Goal: Transaction & Acquisition: Purchase product/service

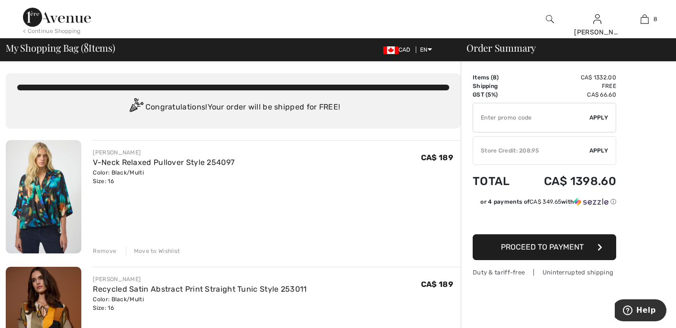
click at [362, 103] on div "Congratulations! Your order will be shipped for FREE!" at bounding box center [233, 107] width 432 height 19
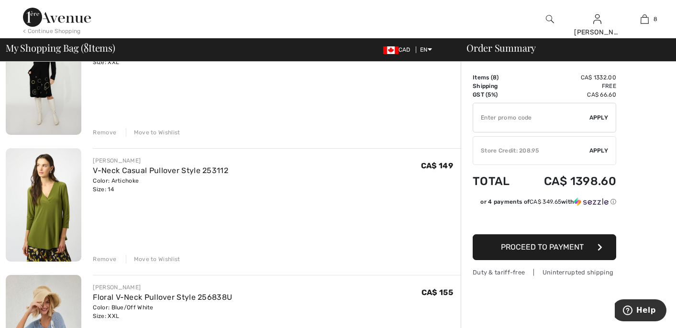
scroll to position [500, 0]
click at [167, 259] on div "Move to Wishlist" at bounding box center [153, 260] width 55 height 9
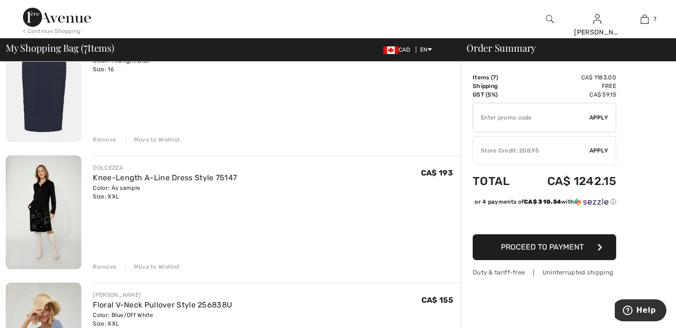
scroll to position [361, 0]
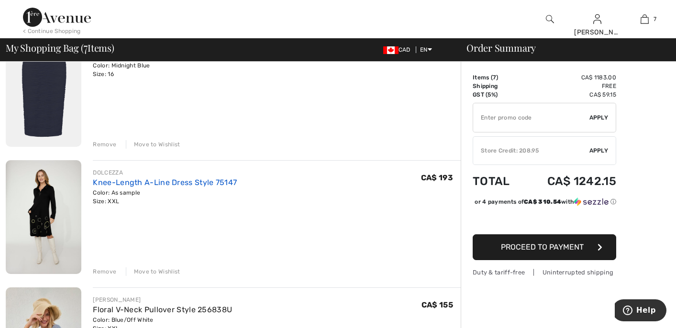
click at [191, 182] on link "Knee-Length A-Line Dress Style 75147" at bounding box center [165, 182] width 144 height 9
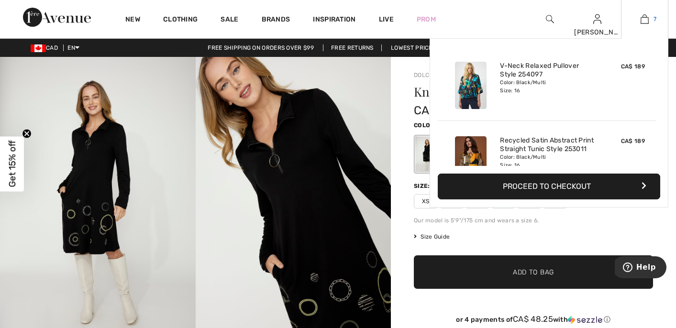
click at [645, 20] on img at bounding box center [645, 18] width 8 height 11
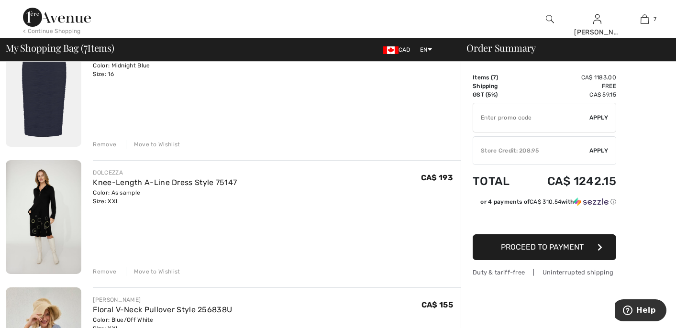
scroll to position [362, 0]
click at [157, 270] on div "Move to Wishlist" at bounding box center [153, 271] width 55 height 9
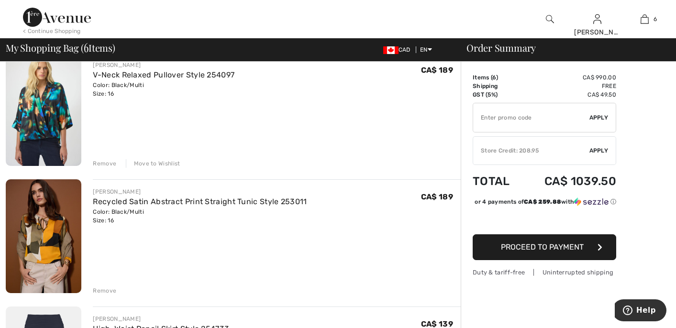
scroll to position [86, 0]
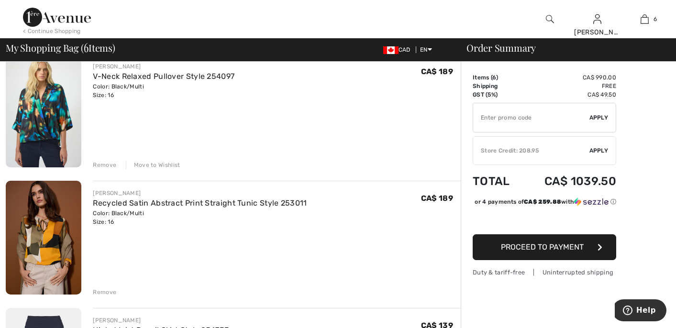
click at [105, 292] on div "Remove" at bounding box center [104, 292] width 23 height 9
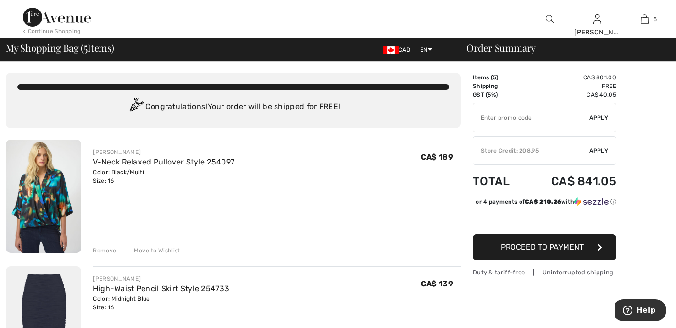
scroll to position [0, 0]
